Goal: Task Accomplishment & Management: Manage account settings

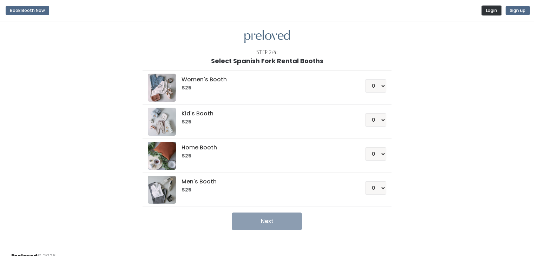
click at [492, 11] on button "Login" at bounding box center [492, 10] width 20 height 9
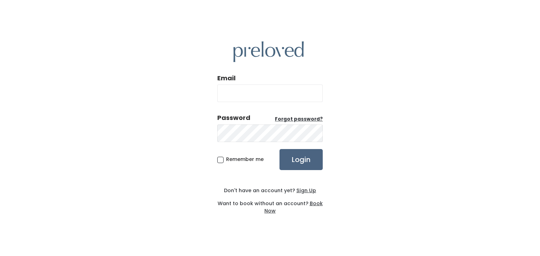
type input "[EMAIL_ADDRESS][DOMAIN_NAME]"
click at [299, 162] on input "Login" at bounding box center [300, 159] width 43 height 21
